Goal: Task Accomplishment & Management: Manage account settings

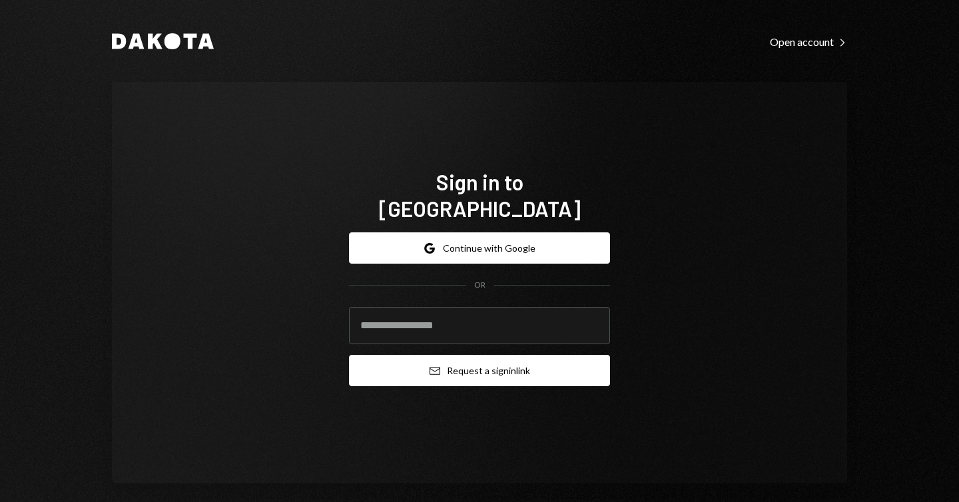
click at [472, 359] on button "Email Request a sign in link" at bounding box center [479, 370] width 261 height 31
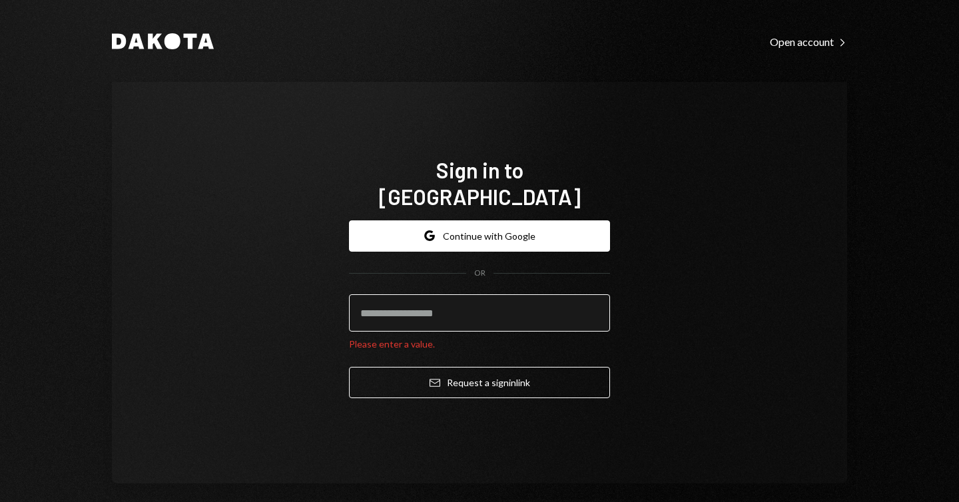
click at [460, 300] on input "email" at bounding box center [479, 312] width 261 height 37
click at [0, 502] on com-1password-button at bounding box center [0, 502] width 0 height 0
click at [583, 294] on input "email" at bounding box center [479, 312] width 261 height 37
click at [0, 502] on com-1password-button at bounding box center [0, 502] width 0 height 0
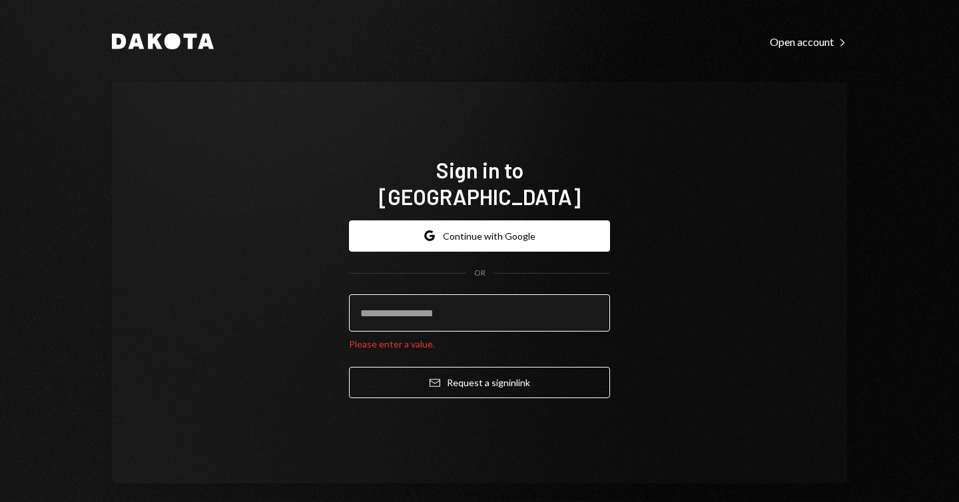
click at [486, 298] on input "email" at bounding box center [479, 312] width 261 height 37
click at [0, 502] on com-1password-button at bounding box center [0, 502] width 0 height 0
click at [509, 294] on input "email" at bounding box center [479, 312] width 261 height 37
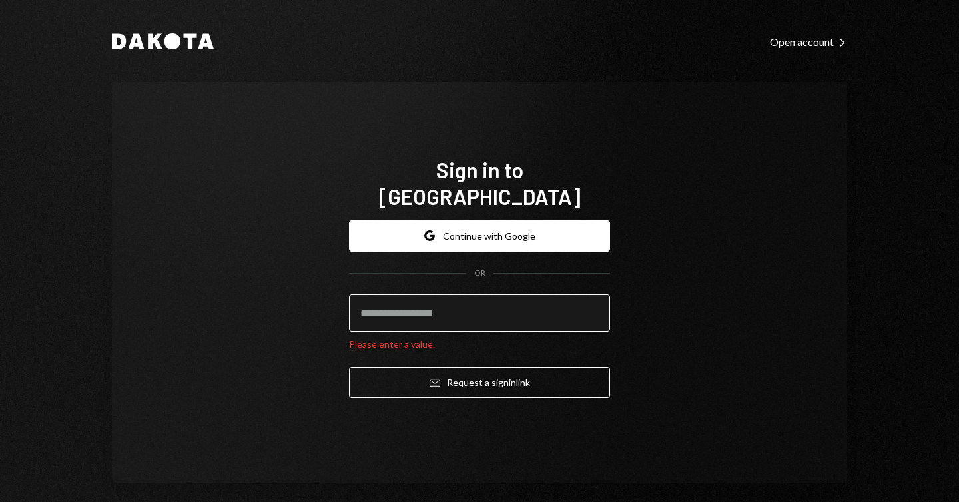
click at [509, 294] on input "email" at bounding box center [479, 312] width 261 height 37
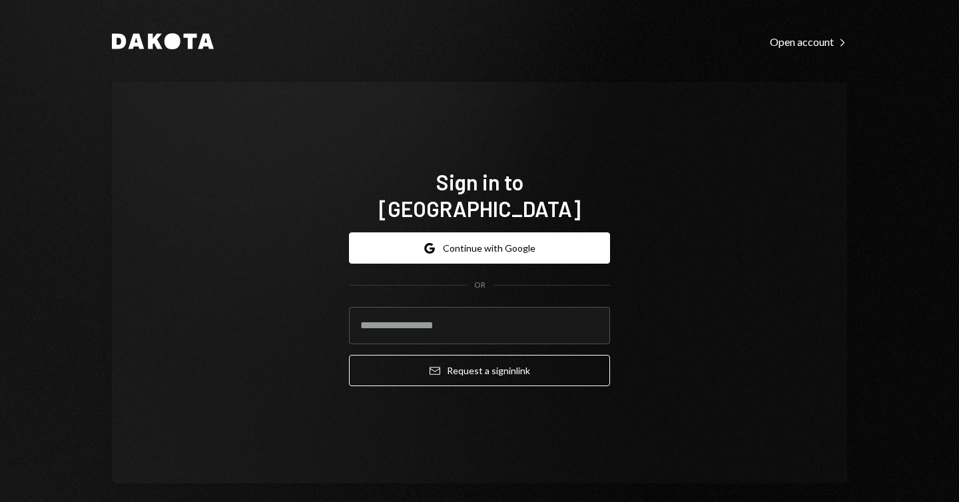
type input "**********"
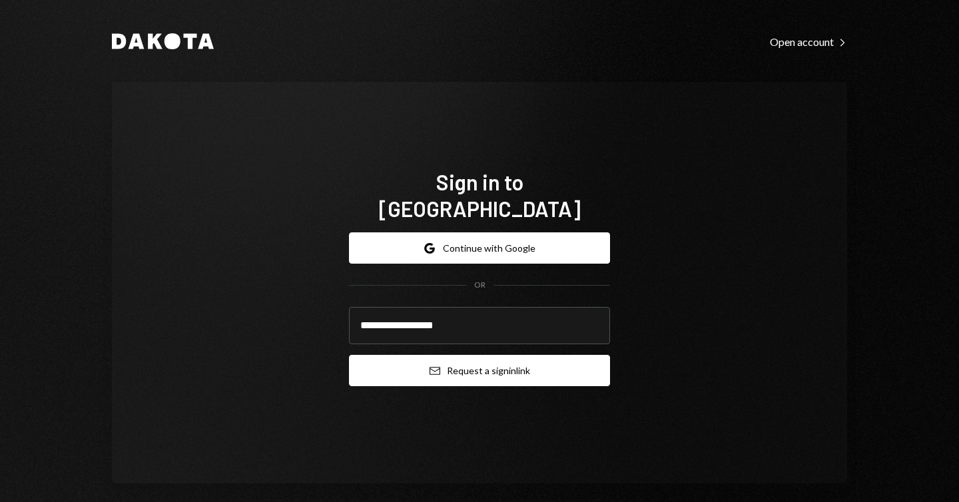
click at [472, 357] on button "Email Request a sign in link" at bounding box center [479, 370] width 261 height 31
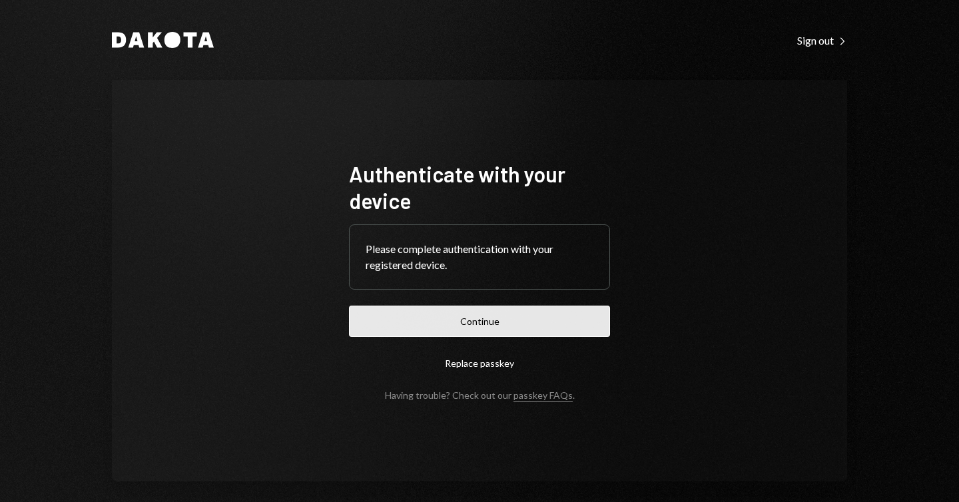
click at [480, 320] on button "Continue" at bounding box center [479, 321] width 261 height 31
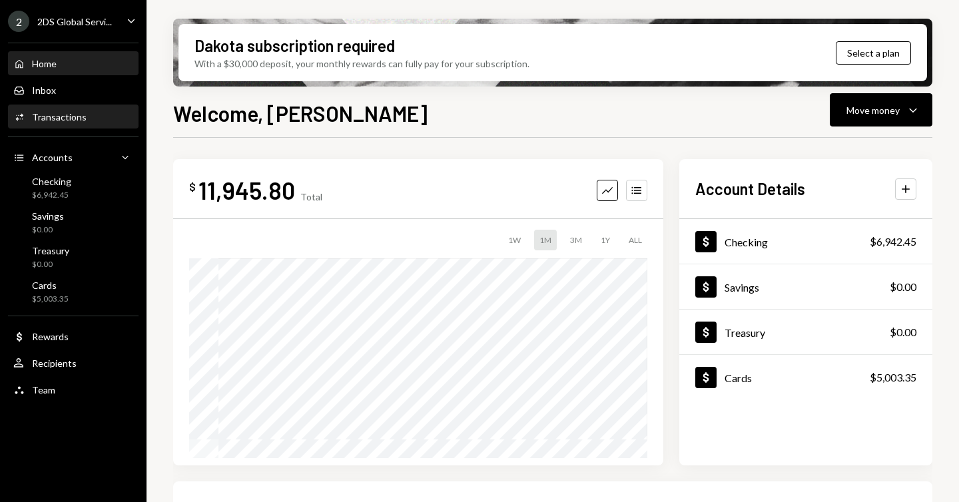
click at [101, 121] on div "Activities Transactions" at bounding box center [73, 117] width 120 height 12
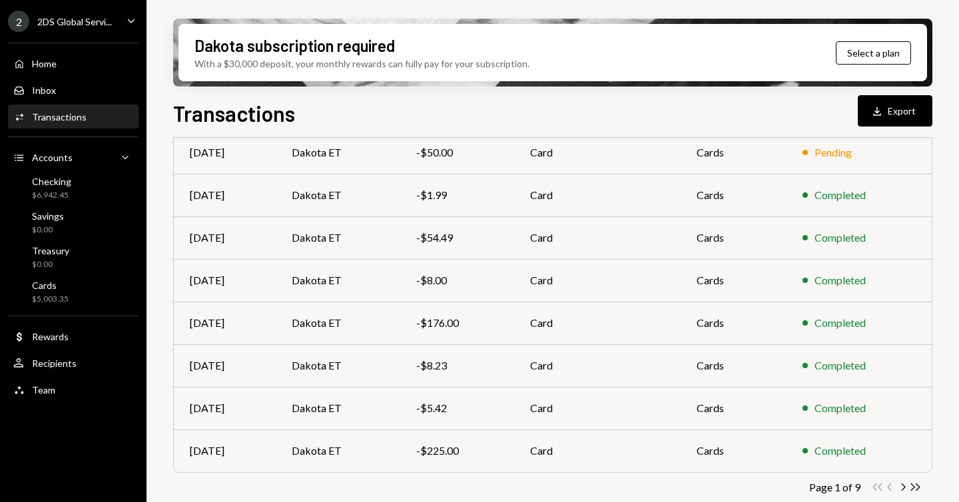
scroll to position [246, 0]
click at [489, 240] on div "-$54.49" at bounding box center [457, 237] width 82 height 16
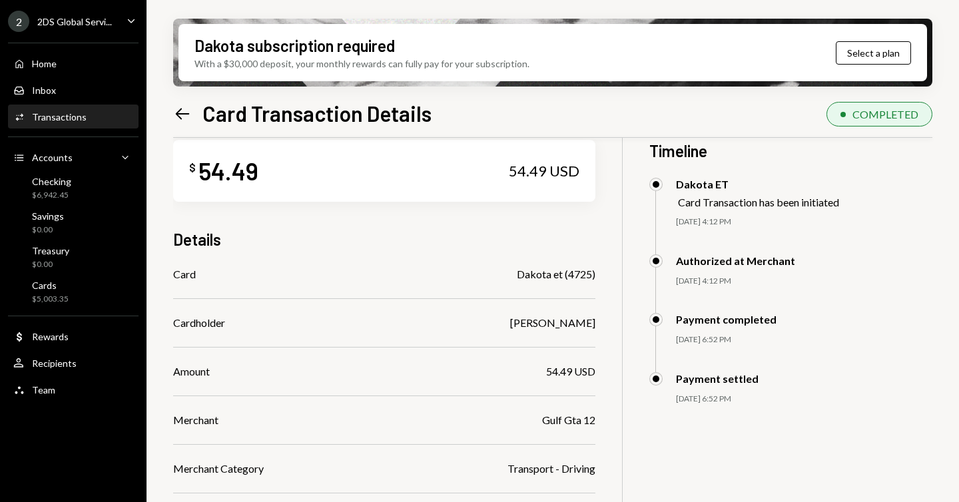
scroll to position [107, 0]
